Goal: Obtain resource: Download file/media

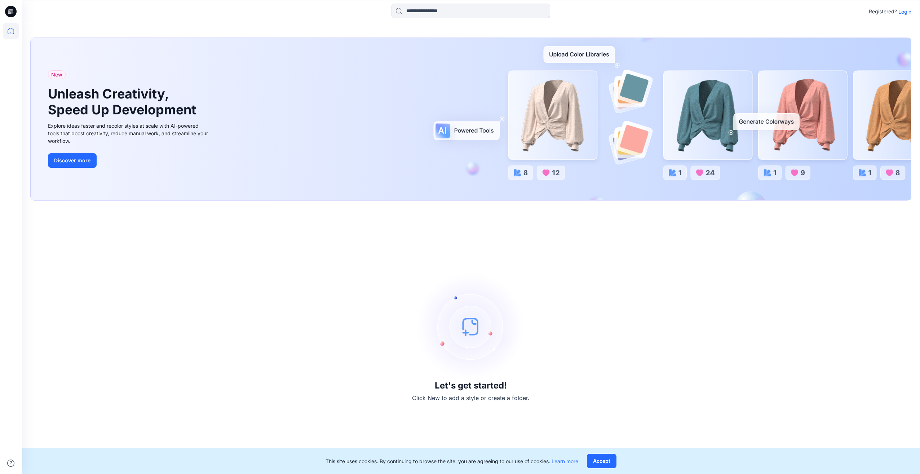
drag, startPoint x: 904, startPoint y: 13, endPoint x: 899, endPoint y: 13, distance: 5.5
click at [904, 13] on p "Login" at bounding box center [905, 12] width 13 height 8
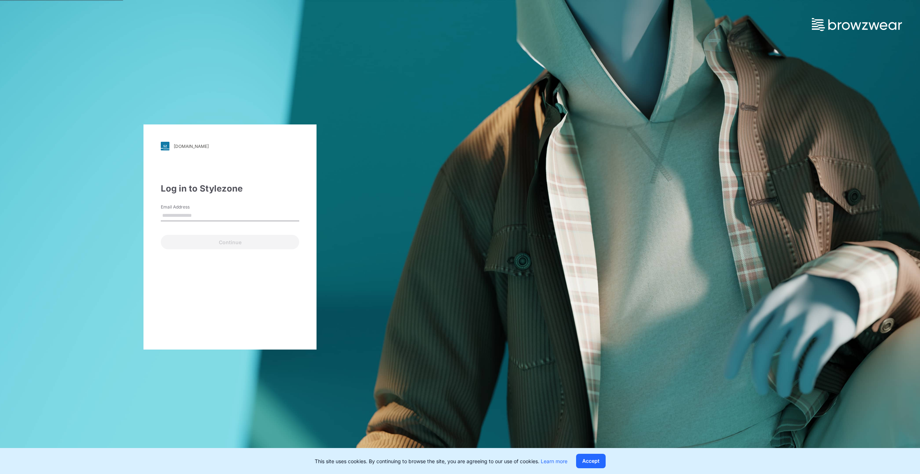
click at [176, 219] on input "Email Address" at bounding box center [230, 215] width 138 height 11
type input "**********"
click at [195, 247] on button "Continue" at bounding box center [230, 242] width 138 height 14
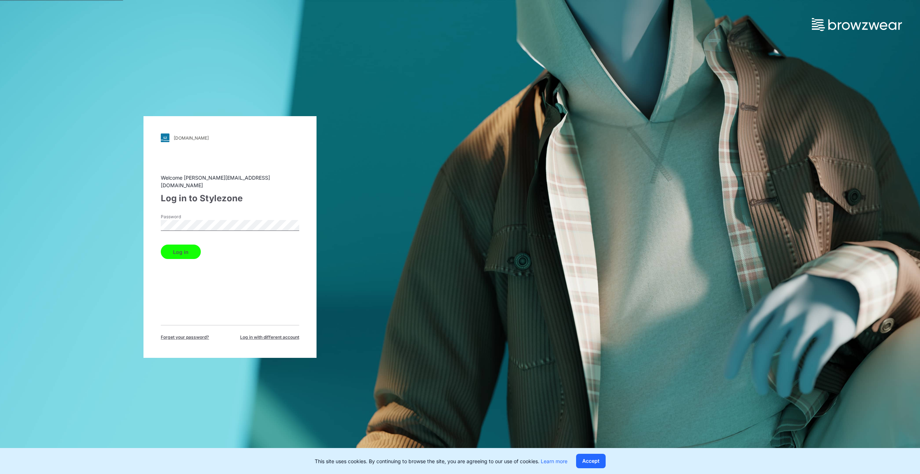
click at [172, 244] on button "Log in" at bounding box center [181, 251] width 40 height 14
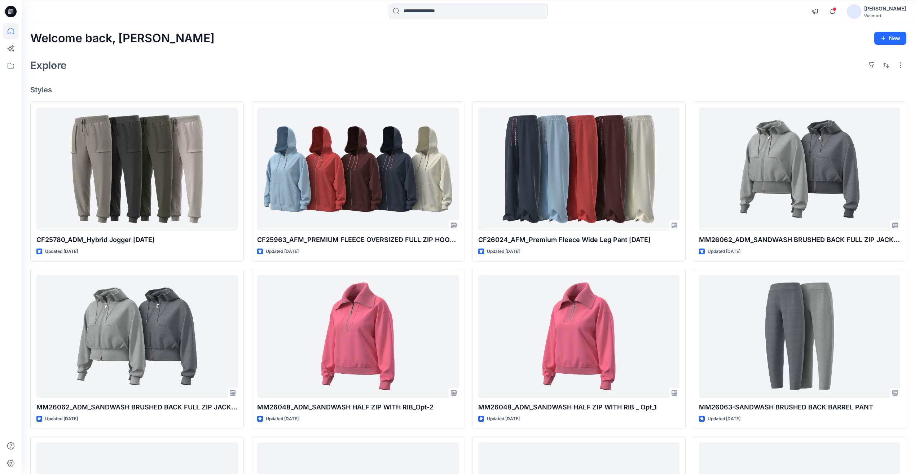
click at [436, 14] on input at bounding box center [468, 11] width 159 height 14
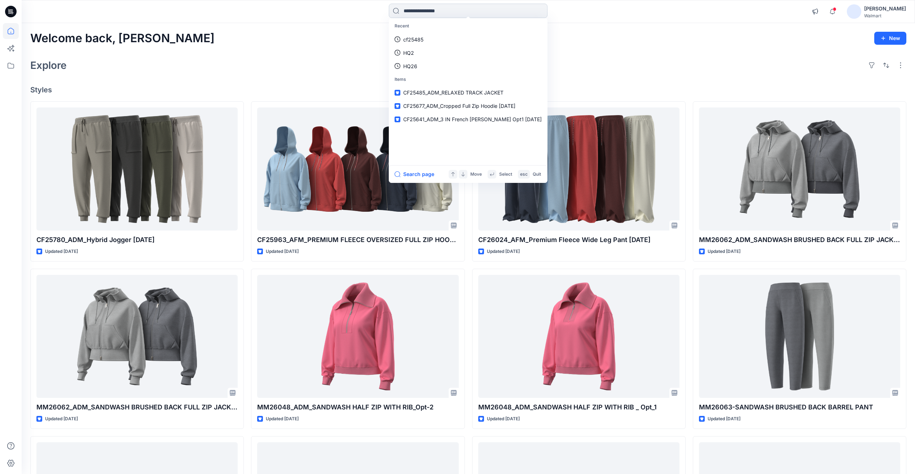
paste input "*********"
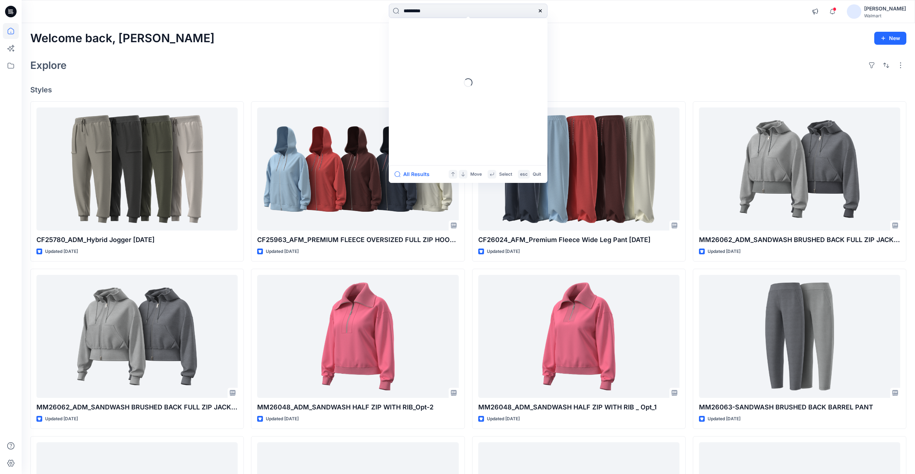
drag, startPoint x: 433, startPoint y: 10, endPoint x: 400, endPoint y: 19, distance: 34.9
click at [406, 18] on div "********* Loading... All Results Move Select esc Quit" at bounding box center [468, 12] width 159 height 16
type input "*********"
click at [540, 11] on icon at bounding box center [540, 10] width 3 height 3
click at [446, 12] on input at bounding box center [468, 11] width 159 height 14
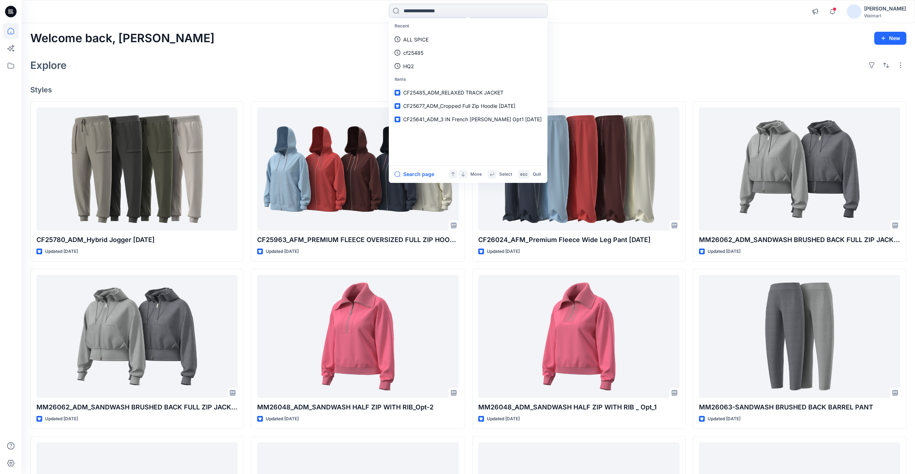
paste input "*******"
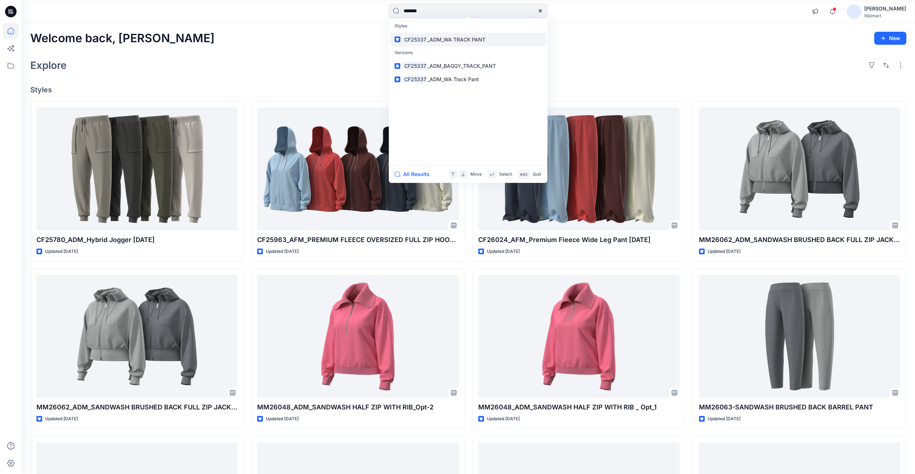
type input "*******"
click at [448, 40] on span "_ADM_WA TRACK PANT" at bounding box center [456, 39] width 58 height 6
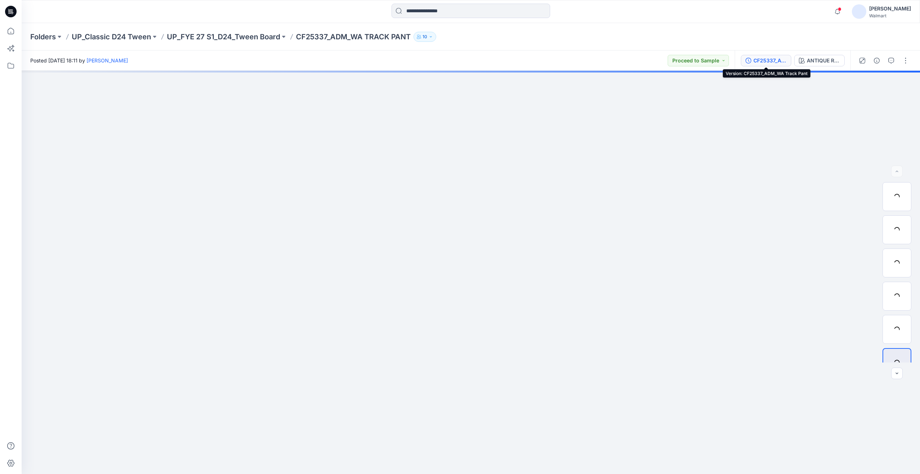
click at [771, 60] on div "CF25337_ADM_WA Track Pant" at bounding box center [770, 61] width 33 height 8
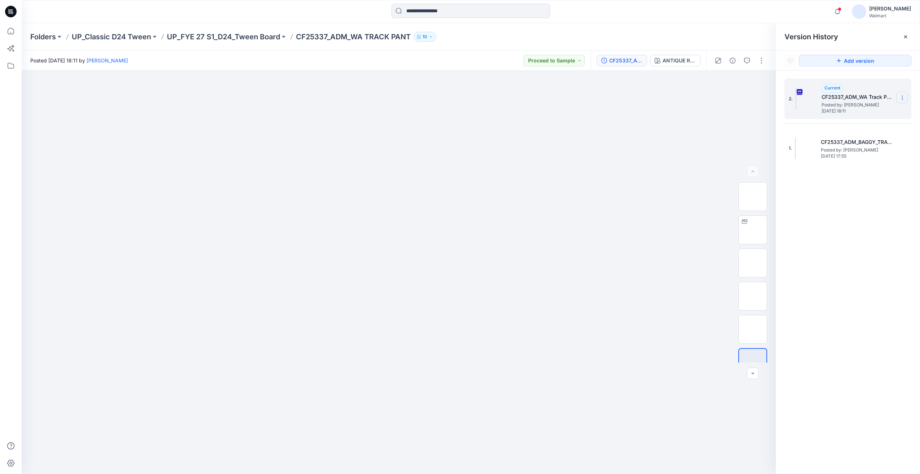
click at [901, 97] on icon at bounding box center [903, 98] width 6 height 6
click at [905, 96] on icon at bounding box center [903, 98] width 6 height 6
click at [857, 112] on span "Download Source BW File" at bounding box center [866, 111] width 61 height 9
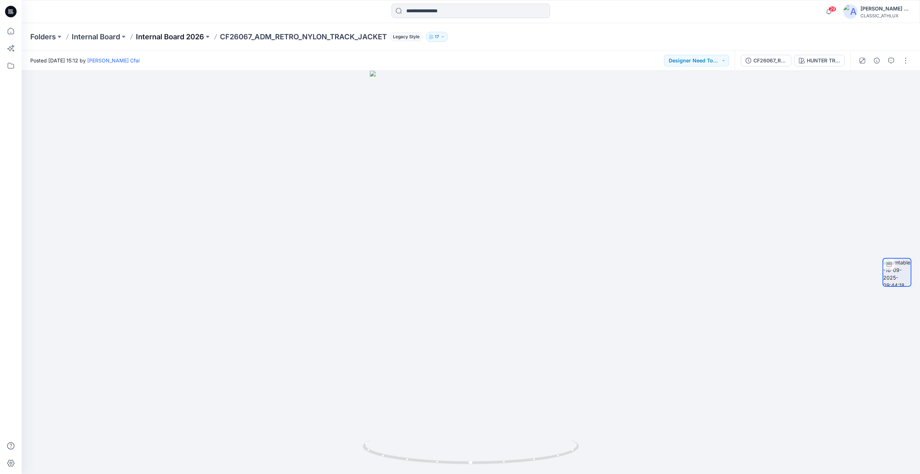
click at [194, 35] on p "Internal Board 2026" at bounding box center [170, 37] width 68 height 10
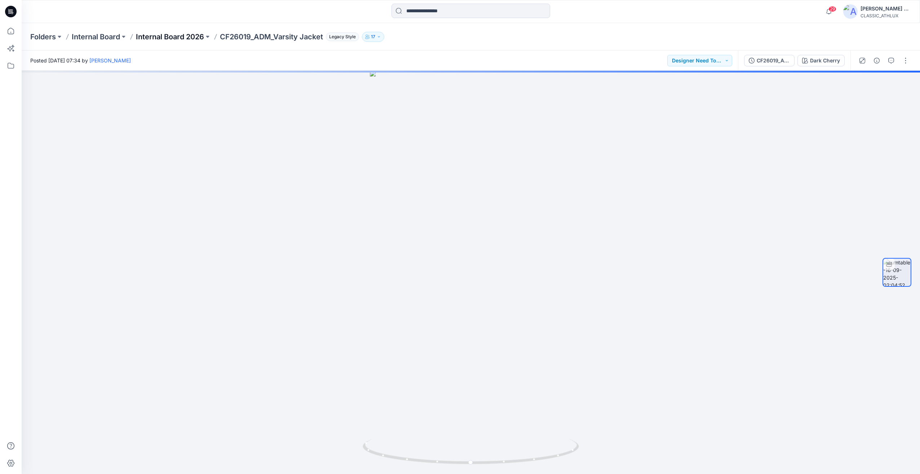
click at [176, 39] on p "Internal Board 2026" at bounding box center [170, 37] width 68 height 10
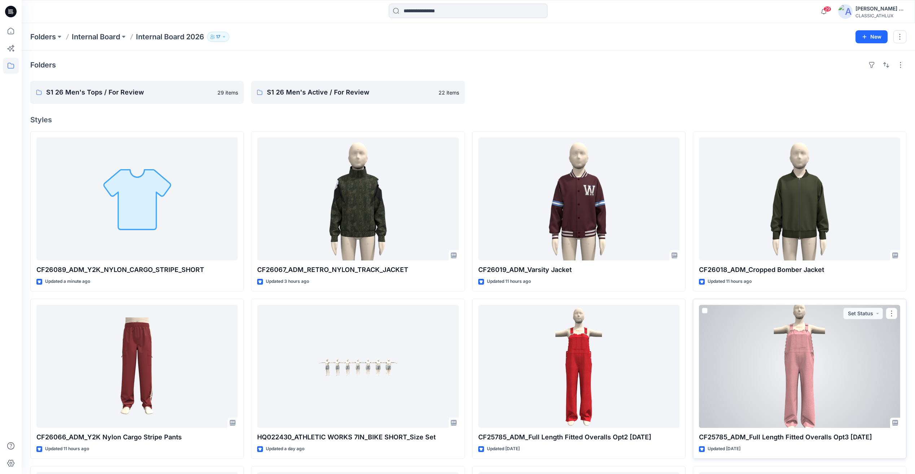
click at [793, 368] on div at bounding box center [799, 366] width 201 height 123
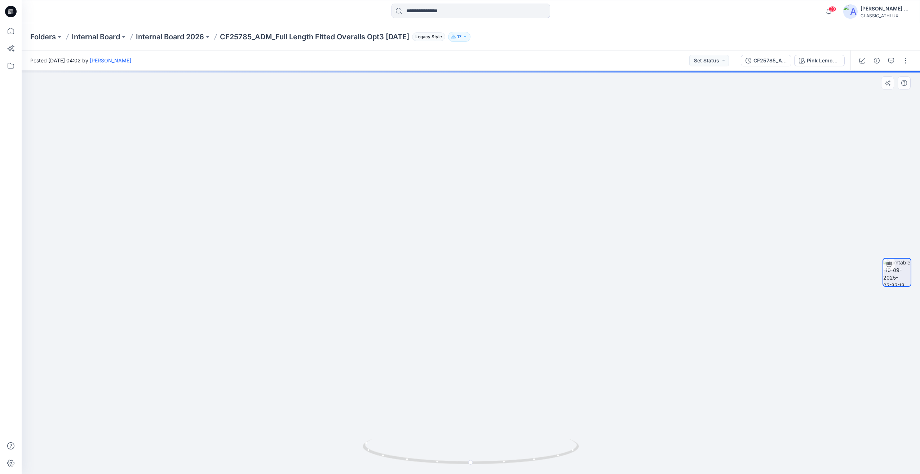
drag, startPoint x: 496, startPoint y: 184, endPoint x: 499, endPoint y: 217, distance: 32.9
click at [499, 217] on img at bounding box center [471, 213] width 266 height 520
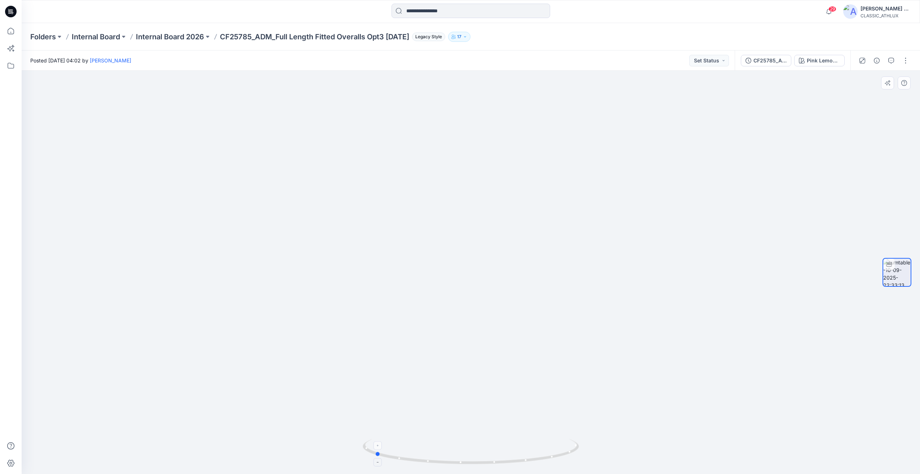
drag, startPoint x: 501, startPoint y: 463, endPoint x: 405, endPoint y: 454, distance: 96.7
click at [405, 454] on icon at bounding box center [472, 452] width 218 height 27
drag, startPoint x: 570, startPoint y: 309, endPoint x: 457, endPoint y: 309, distance: 112.9
click at [457, 309] on div at bounding box center [471, 272] width 899 height 403
click at [195, 42] on div "Folders Internal Board Internal Board 2026 CF25785_ADM_Full Length Fitted Overa…" at bounding box center [471, 36] width 899 height 27
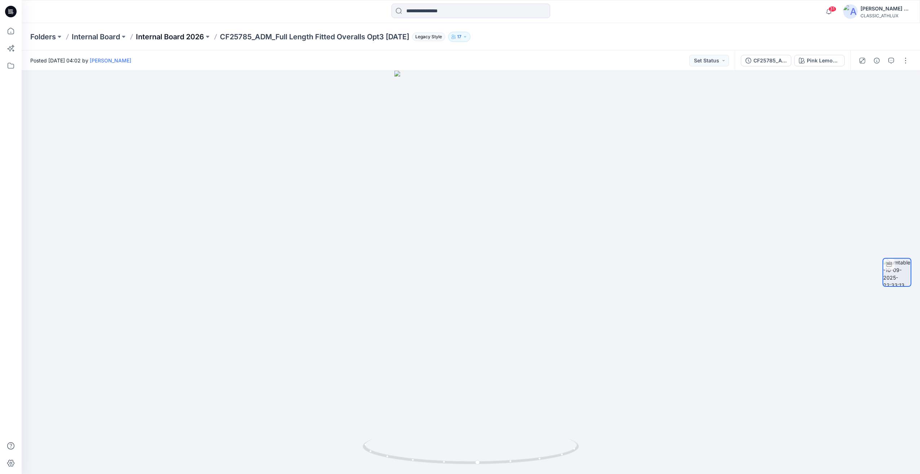
click at [189, 36] on p "Internal Board 2026" at bounding box center [170, 37] width 68 height 10
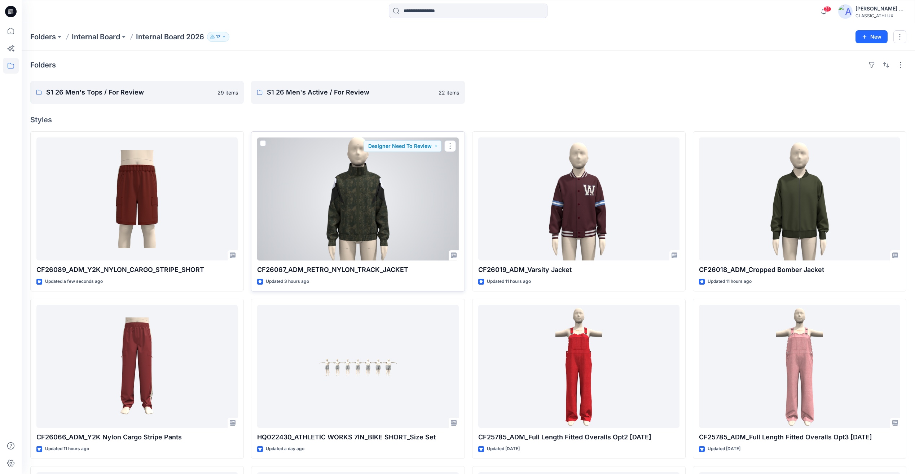
click at [384, 231] on div at bounding box center [357, 198] width 201 height 123
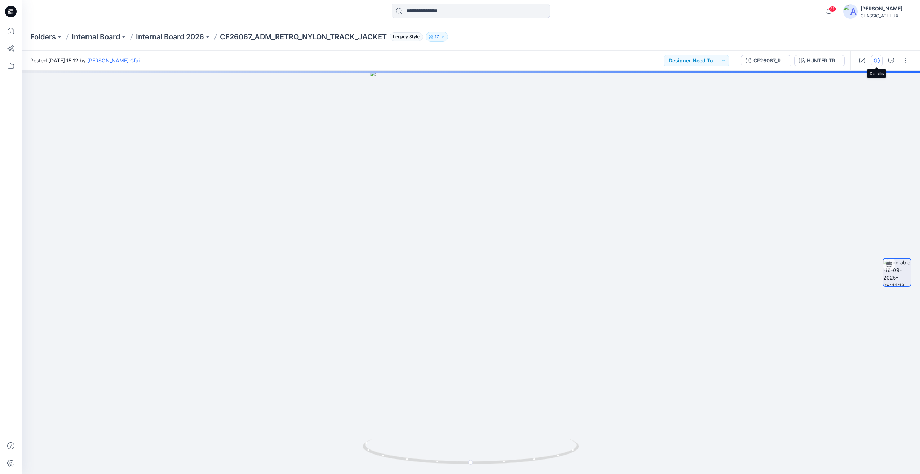
click at [875, 65] on button "button" at bounding box center [877, 61] width 12 height 12
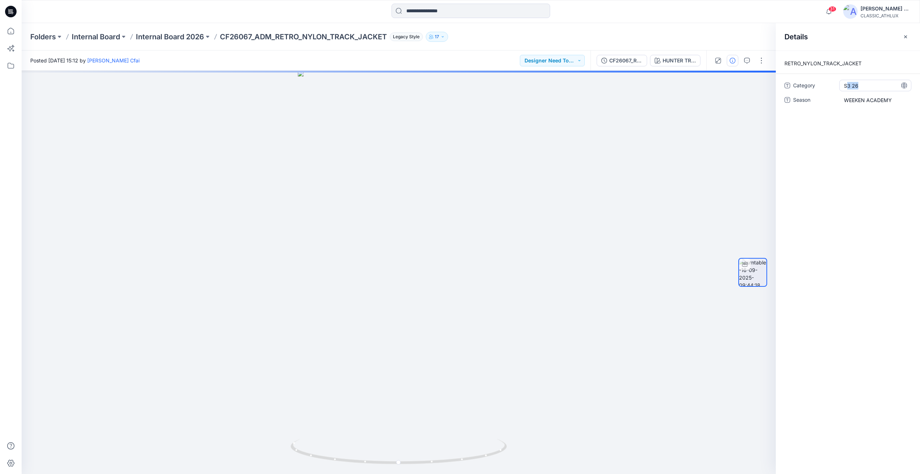
drag, startPoint x: 860, startPoint y: 86, endPoint x: 849, endPoint y: 87, distance: 11.2
click at [849, 87] on span "S3 26" at bounding box center [875, 86] width 63 height 8
drag, startPoint x: 863, startPoint y: 86, endPoint x: 830, endPoint y: 86, distance: 33.2
click at [830, 86] on div "Category *****" at bounding box center [848, 86] width 127 height 12
click at [880, 101] on span "WEEKEN ACADEMY" at bounding box center [875, 100] width 63 height 8
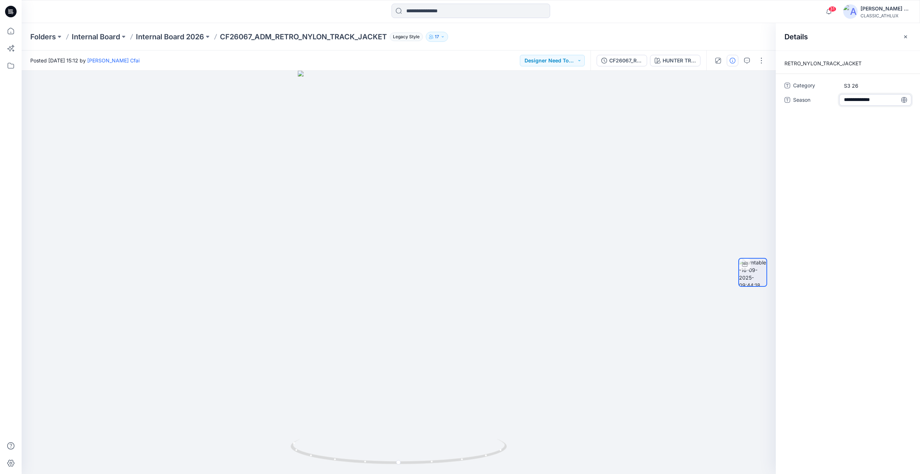
drag, startPoint x: 893, startPoint y: 98, endPoint x: 842, endPoint y: 101, distance: 50.9
click at [842, 101] on textarea "**********" at bounding box center [876, 100] width 72 height 12
click at [866, 102] on textarea "**********" at bounding box center [876, 100] width 72 height 12
type textarea "**********"
click at [861, 102] on span "WEEKEND ACADEMY" at bounding box center [875, 100] width 63 height 8
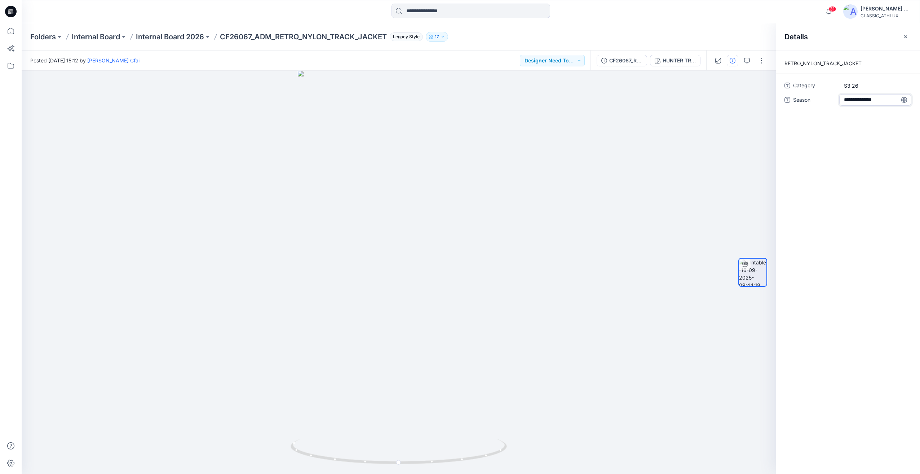
drag, startPoint x: 895, startPoint y: 101, endPoint x: 844, endPoint y: 97, distance: 51.1
click at [844, 97] on textarea "**********" at bounding box center [876, 100] width 72 height 12
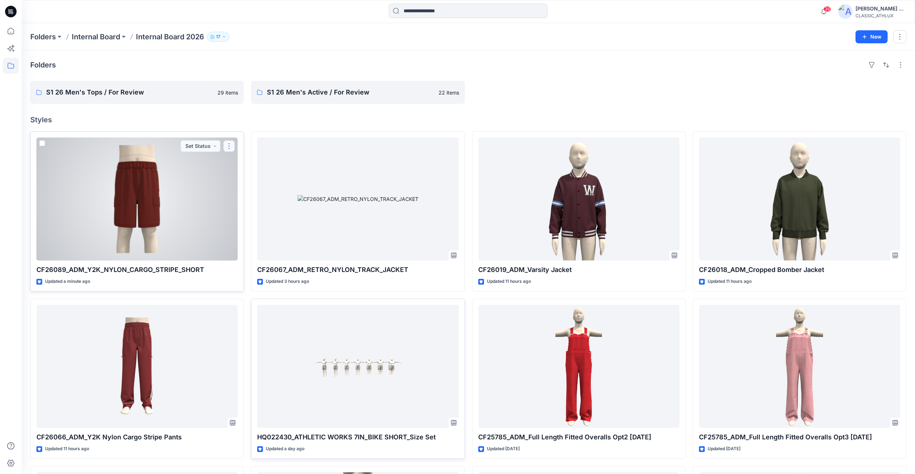
click at [230, 146] on button "button" at bounding box center [229, 146] width 12 height 12
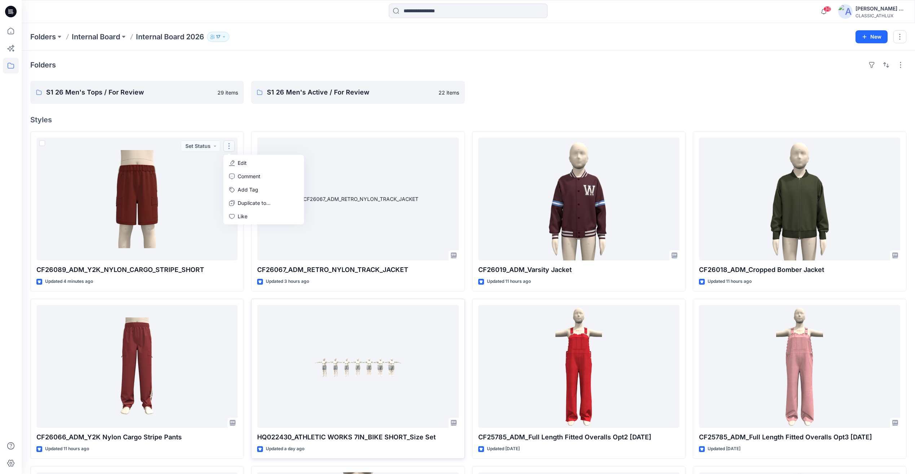
click at [612, 85] on div at bounding box center [578, 92] width 213 height 23
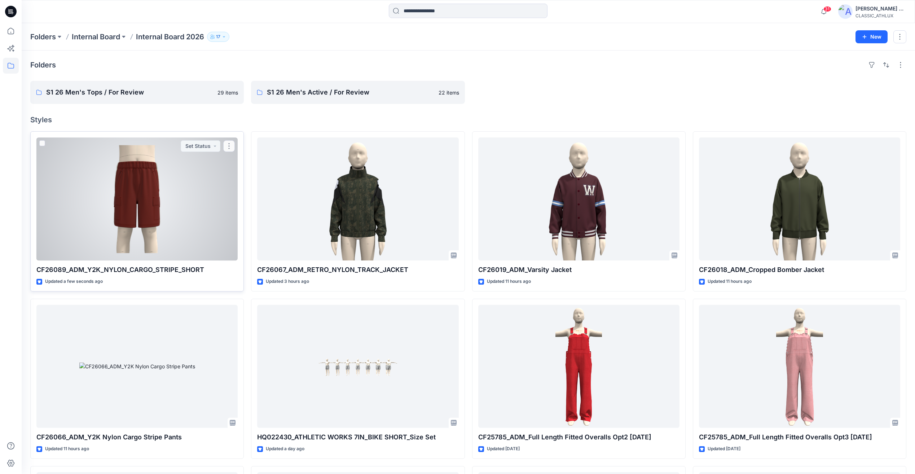
click at [204, 182] on div at bounding box center [136, 198] width 201 height 123
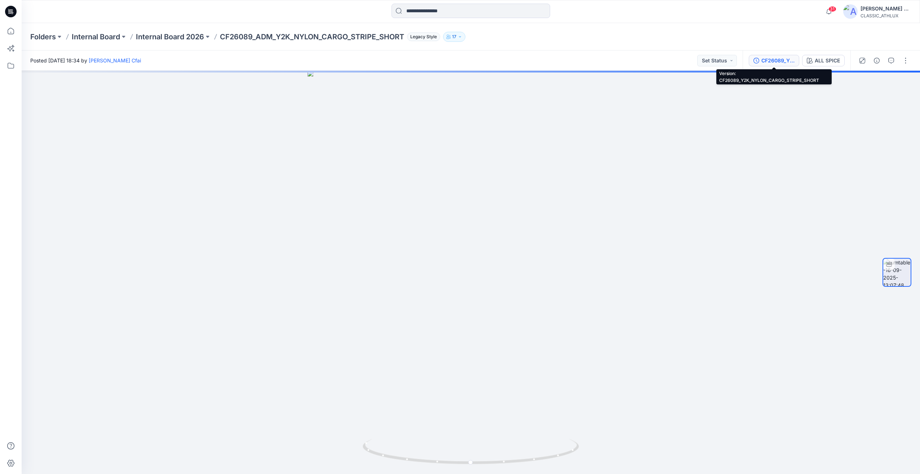
click at [788, 59] on div "CF26089_Y2K_NYLON_CARGO_STRIPE_SHORT" at bounding box center [778, 61] width 33 height 8
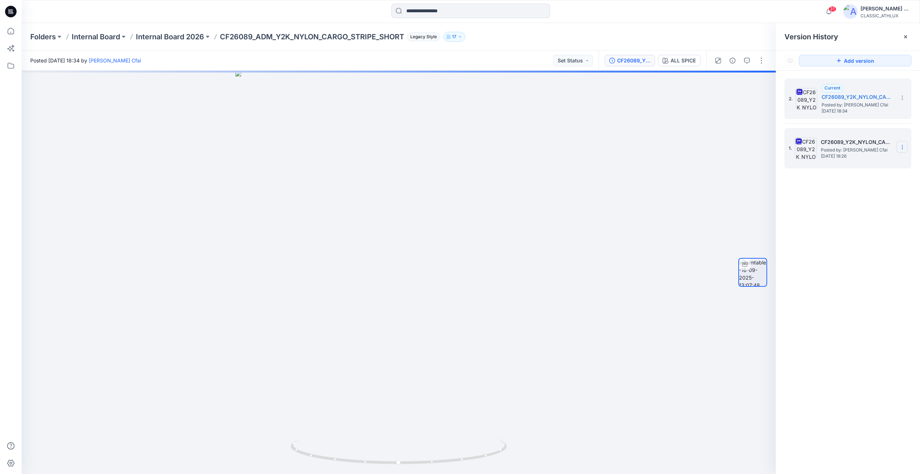
click at [902, 146] on icon at bounding box center [903, 147] width 6 height 6
click at [855, 225] on span "Delete Version" at bounding box center [853, 222] width 34 height 9
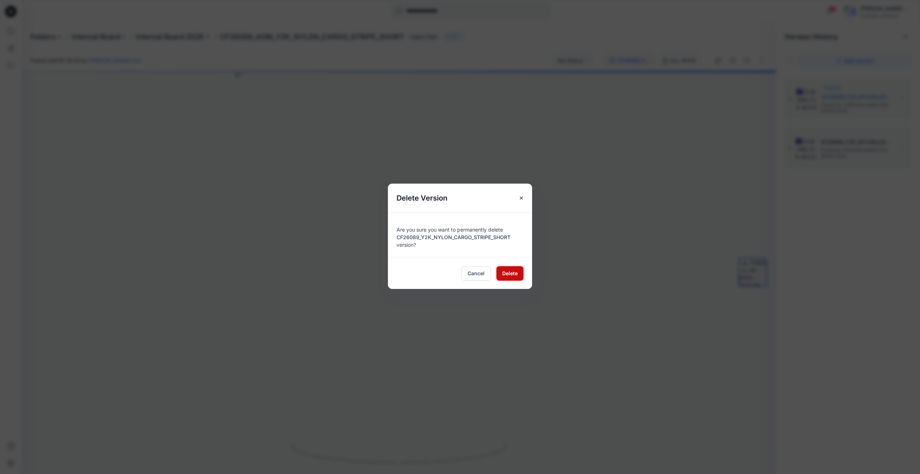
click at [501, 274] on button "Delete" at bounding box center [510, 273] width 27 height 14
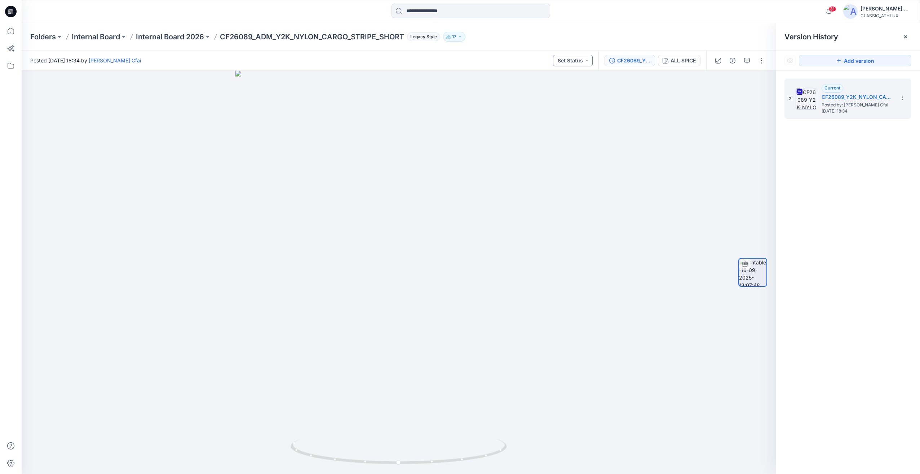
click at [568, 64] on button "Set Status" at bounding box center [573, 61] width 40 height 12
click at [556, 141] on p "Designer Need To Review" at bounding box center [563, 141] width 40 height 9
click at [733, 65] on button "button" at bounding box center [733, 61] width 12 height 12
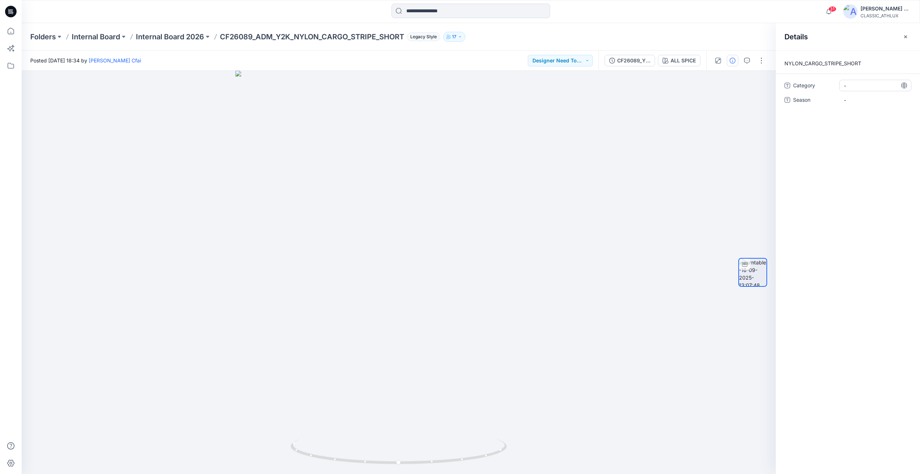
click at [851, 89] on span "-" at bounding box center [875, 86] width 63 height 8
drag, startPoint x: 855, startPoint y: 84, endPoint x: 851, endPoint y: 88, distance: 5.6
click at [852, 88] on textarea at bounding box center [876, 86] width 72 height 12
click at [850, 87] on span "-" at bounding box center [875, 86] width 63 height 8
click at [850, 87] on textarea at bounding box center [876, 86] width 72 height 12
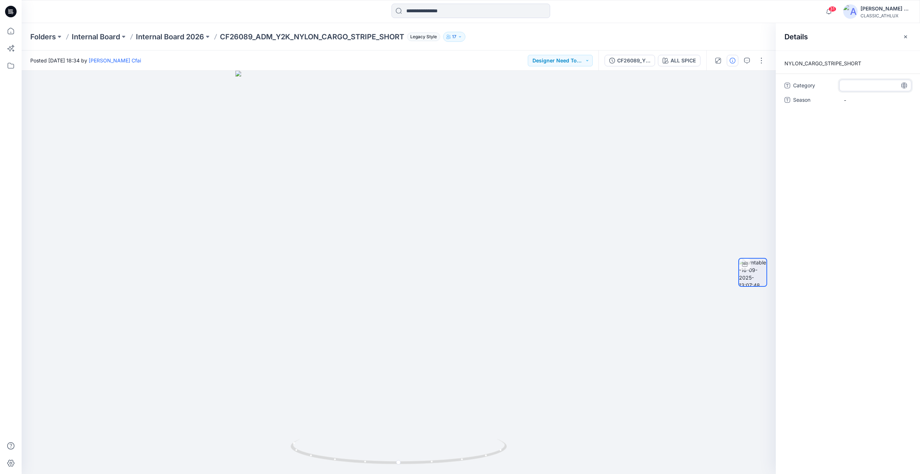
type textarea "*****"
click at [856, 98] on span "-" at bounding box center [875, 100] width 63 height 8
type textarea "**********"
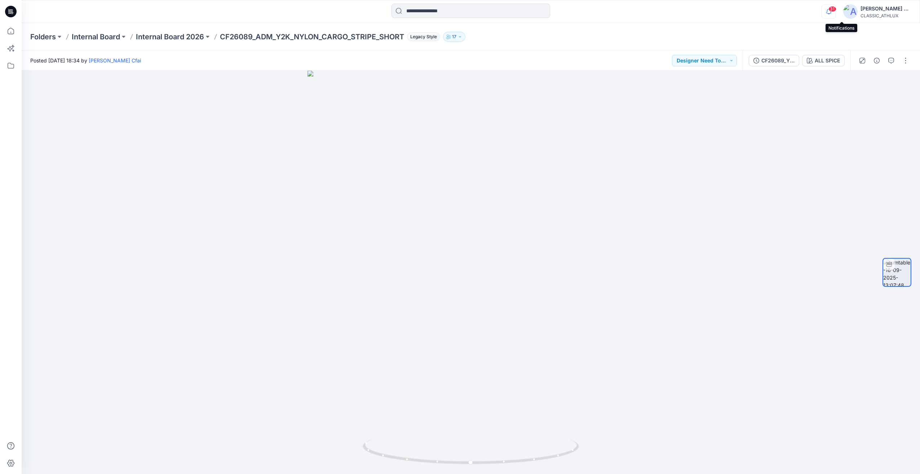
click at [836, 12] on icon "button" at bounding box center [829, 11] width 14 height 14
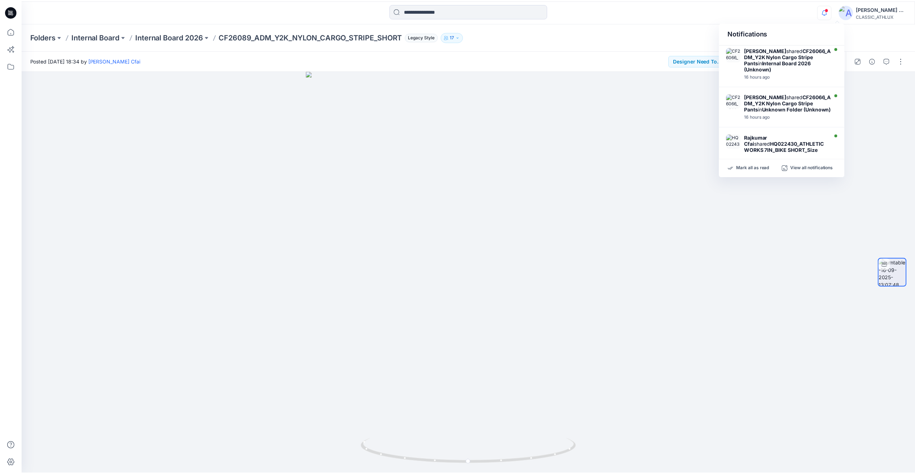
scroll to position [288, 0]
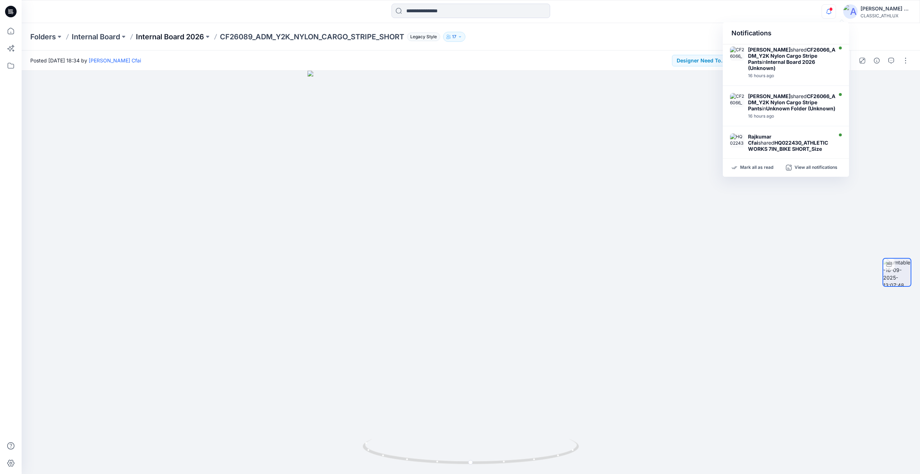
click at [182, 35] on p "Internal Board 2026" at bounding box center [170, 37] width 68 height 10
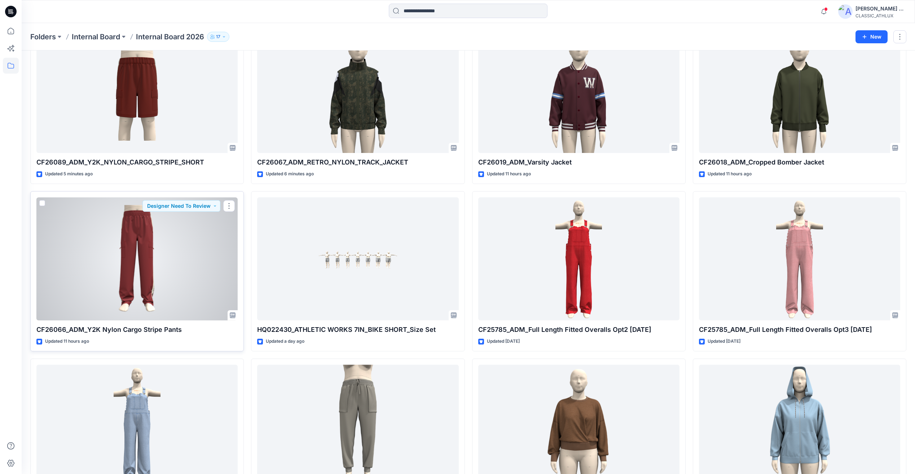
scroll to position [108, 0]
click at [176, 283] on div at bounding box center [136, 258] width 201 height 123
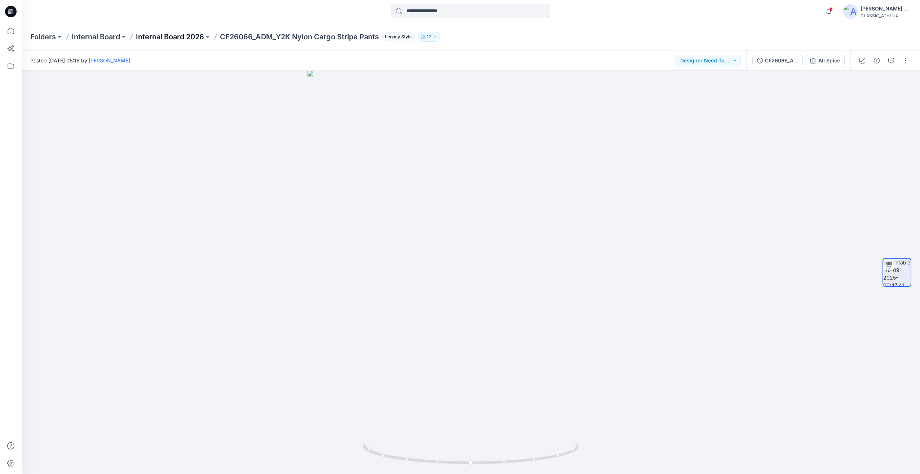
click at [176, 37] on p "Internal Board 2026" at bounding box center [170, 37] width 68 height 10
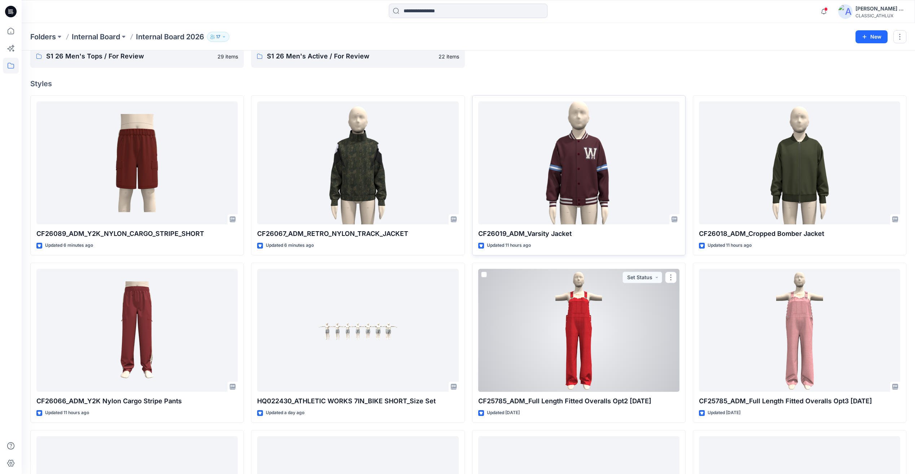
scroll to position [72, 0]
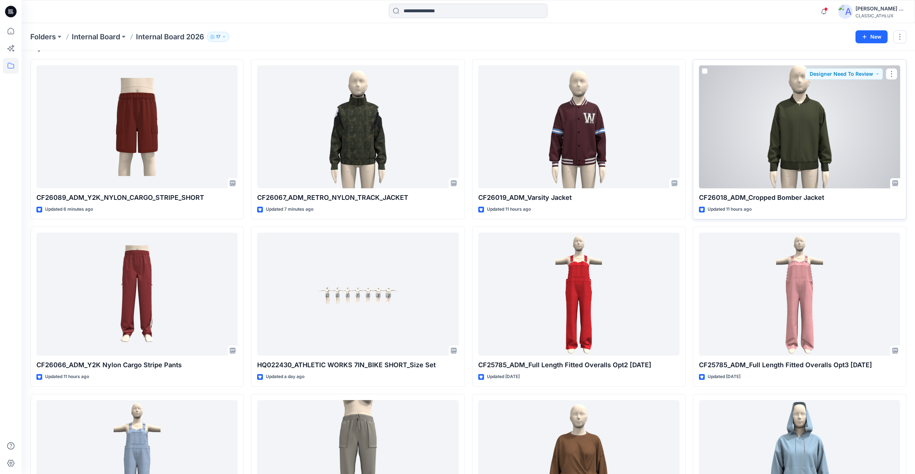
click at [789, 148] on div at bounding box center [799, 126] width 201 height 123
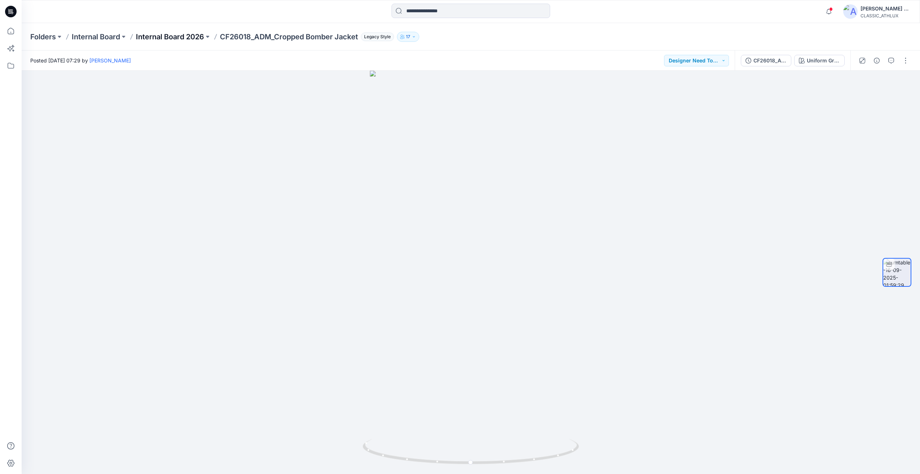
click at [194, 40] on p "Internal Board 2026" at bounding box center [170, 37] width 68 height 10
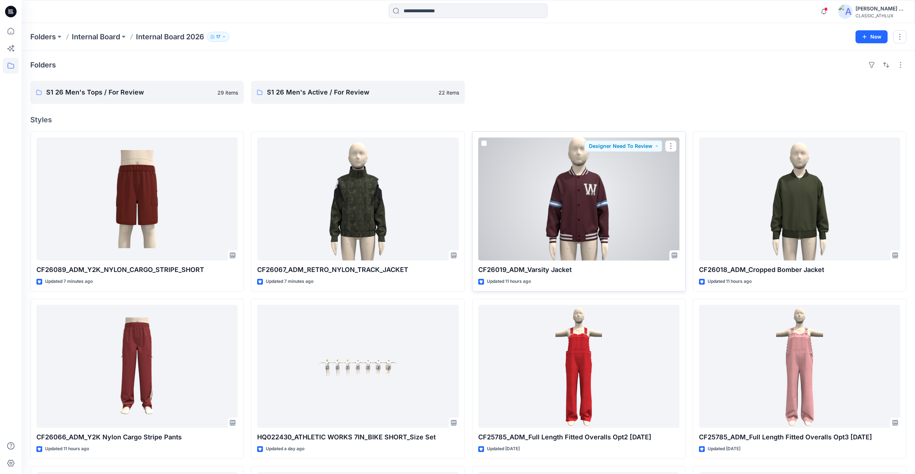
click at [621, 233] on div at bounding box center [578, 198] width 201 height 123
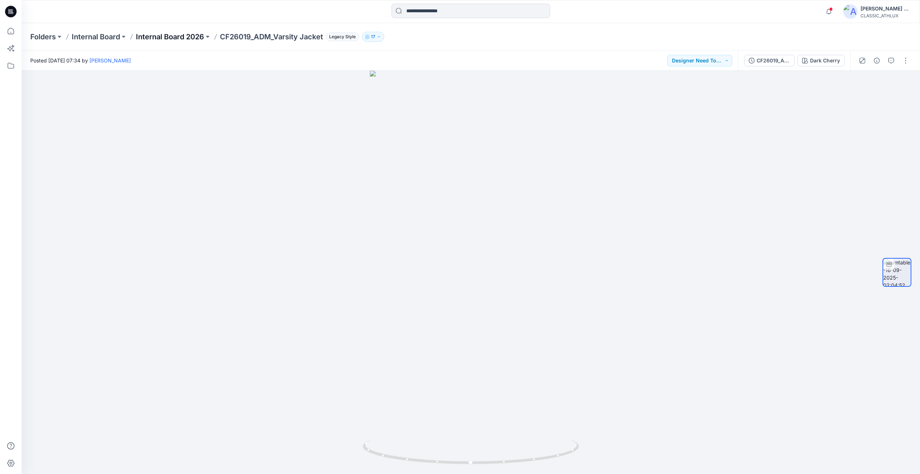
click at [169, 33] on p "Internal Board 2026" at bounding box center [170, 37] width 68 height 10
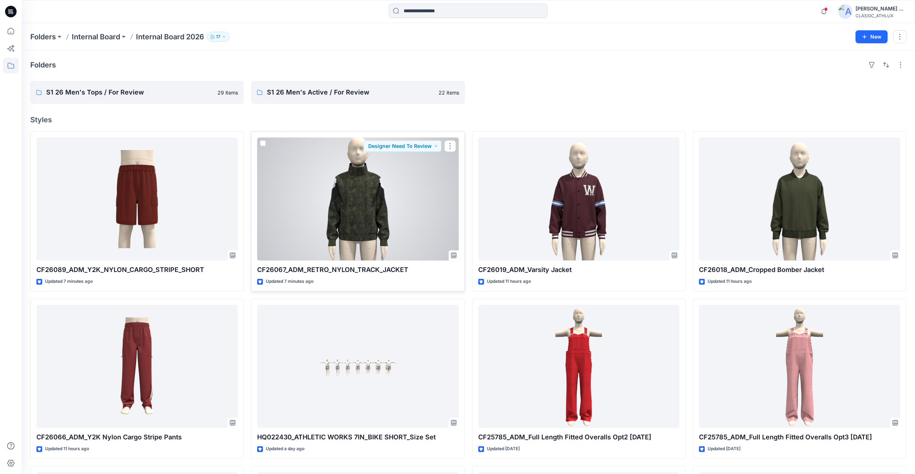
click at [423, 223] on div at bounding box center [357, 198] width 201 height 123
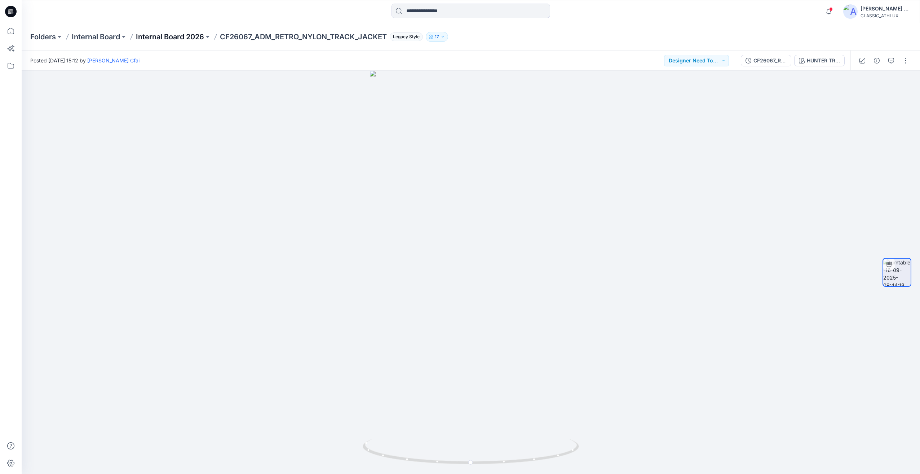
click at [181, 34] on p "Internal Board 2026" at bounding box center [170, 37] width 68 height 10
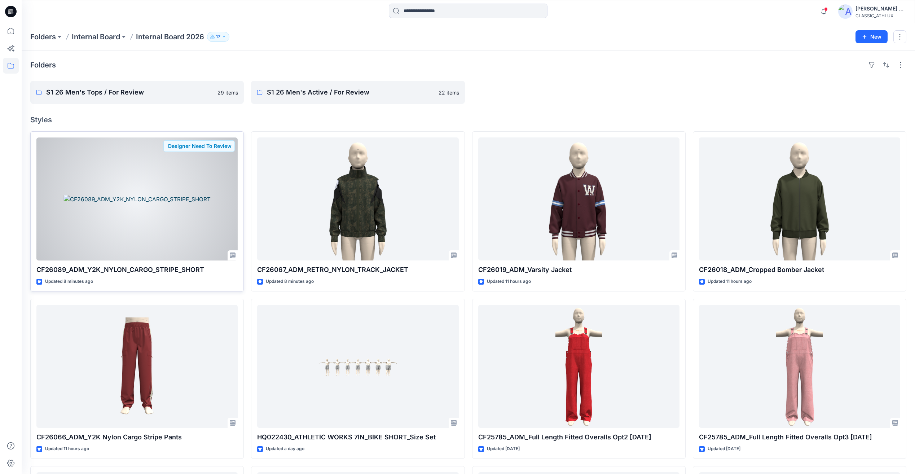
click at [134, 218] on div at bounding box center [136, 198] width 201 height 123
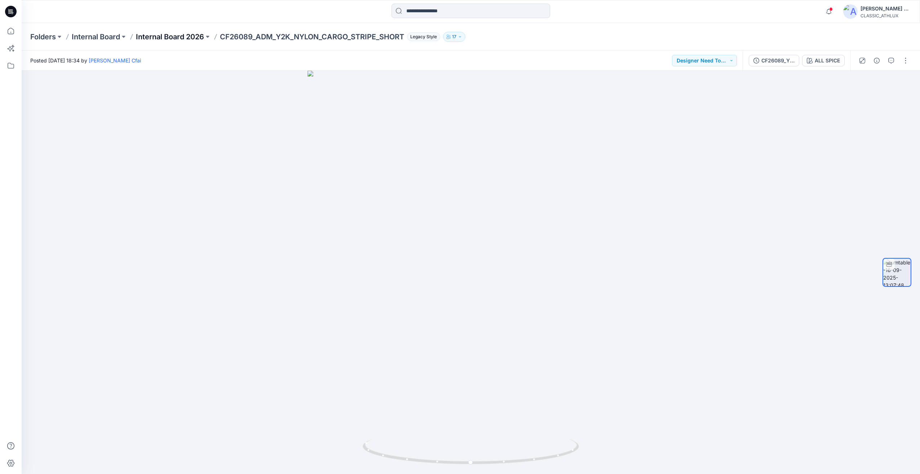
click at [189, 37] on p "Internal Board 2026" at bounding box center [170, 37] width 68 height 10
